Goal: Information Seeking & Learning: Learn about a topic

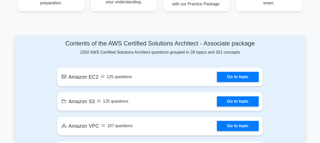
scroll to position [255, 0]
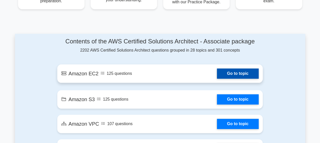
click at [227, 71] on link "Go to topic" at bounding box center [238, 73] width 42 height 10
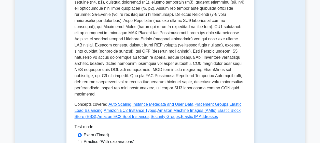
scroll to position [178, 0]
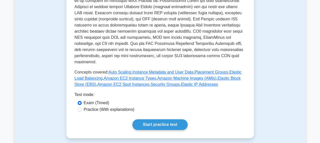
click at [124, 106] on label "Practice (With explanations)" at bounding box center [109, 109] width 51 height 6
click at [82, 107] on input "Practice (With explanations)" at bounding box center [80, 109] width 4 height 4
radio input "true"
click at [154, 119] on link "Start practice test" at bounding box center [159, 124] width 55 height 11
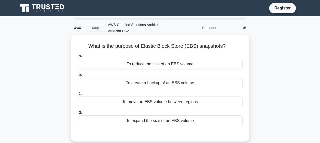
click at [176, 82] on div "To create a backup of an EBS volume" at bounding box center [160, 82] width 165 height 11
click at [78, 76] on input "b. To create a backup of an EBS volume" at bounding box center [78, 74] width 0 height 3
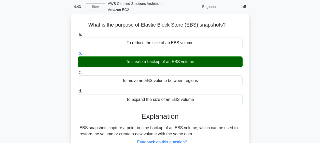
scroll to position [51, 0]
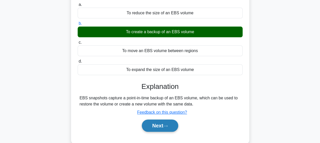
click at [161, 126] on button "Next" at bounding box center [160, 125] width 36 height 12
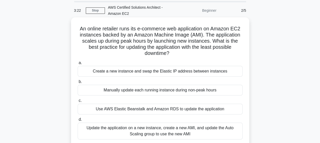
scroll to position [25, 0]
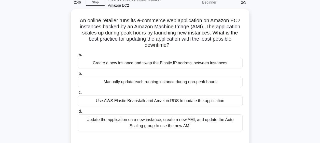
click at [139, 102] on div "Use AWS Elastic Beanstalk and Amazon RDS to update the application" at bounding box center [160, 100] width 165 height 11
click at [78, 94] on input "c. Use AWS Elastic Beanstalk and Amazon RDS to update the application" at bounding box center [78, 92] width 0 height 3
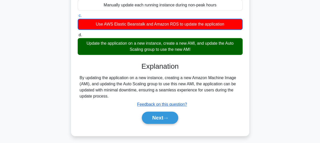
scroll to position [132, 0]
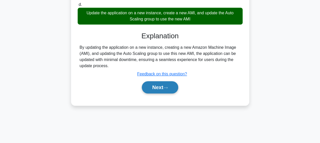
click at [150, 86] on button "Next" at bounding box center [160, 87] width 36 height 12
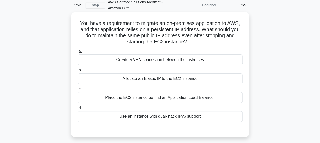
scroll to position [31, 0]
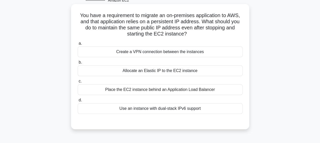
click at [176, 81] on label "c. Place the EC2 instance behind an Application Load Balancer" at bounding box center [160, 86] width 165 height 17
click at [78, 81] on input "c. Place the EC2 instance behind an Application Load Balancer" at bounding box center [78, 80] width 0 height 3
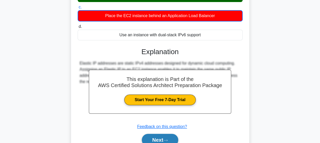
scroll to position [132, 0]
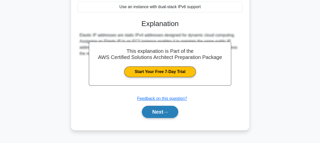
click at [153, 111] on button "Next" at bounding box center [160, 111] width 36 height 12
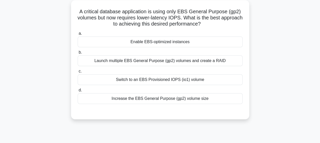
scroll to position [5, 0]
